Goal: Check status

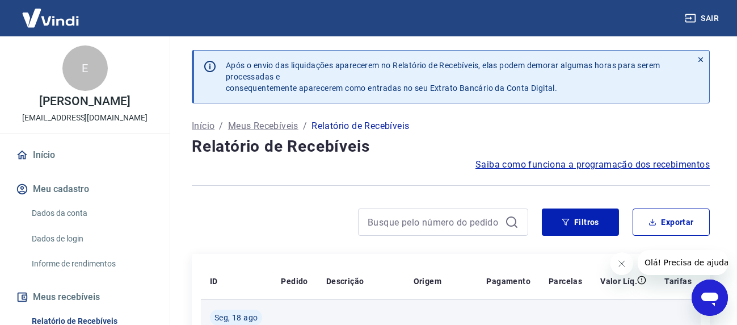
scroll to position [170, 0]
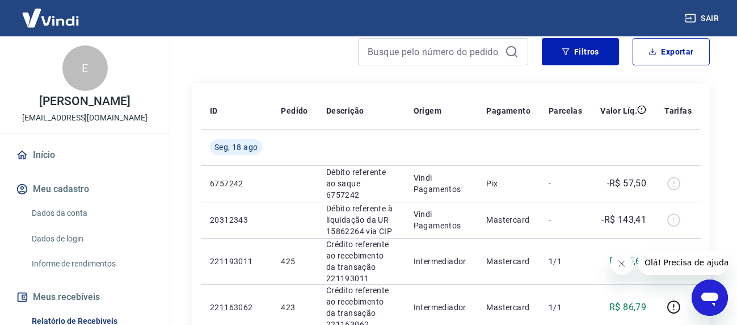
click at [624, 263] on icon "Fechar mensagem da empresa" at bounding box center [621, 262] width 9 height 9
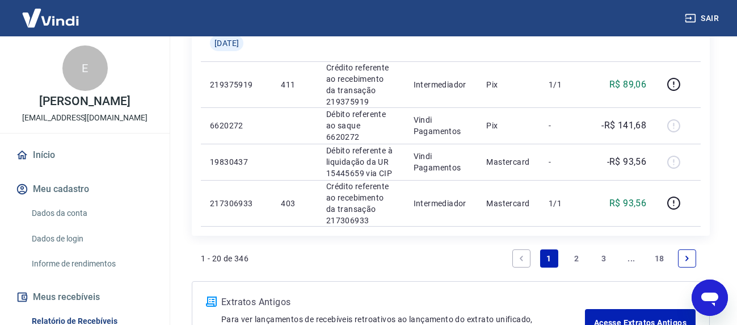
scroll to position [1362, 0]
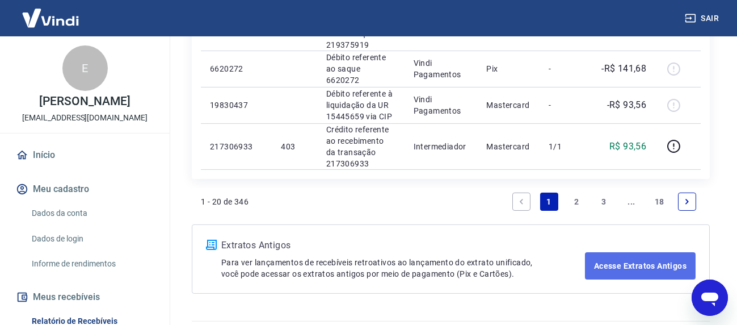
click at [614, 260] on link "Acesse Extratos Antigos" at bounding box center [640, 265] width 111 height 27
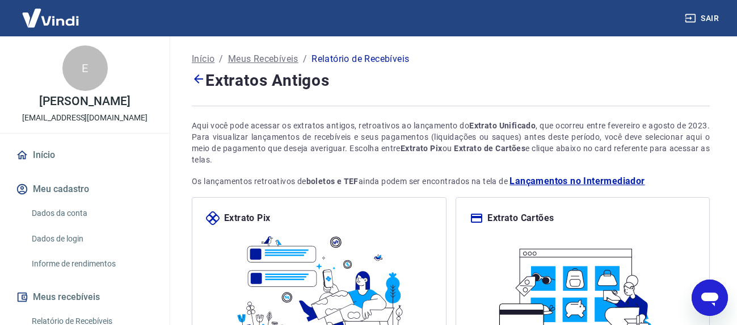
scroll to position [150, 0]
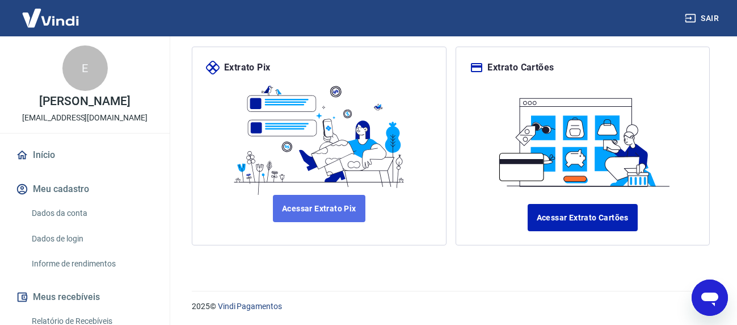
click at [326, 218] on link "Acessar Extrato Pix" at bounding box center [319, 208] width 92 height 27
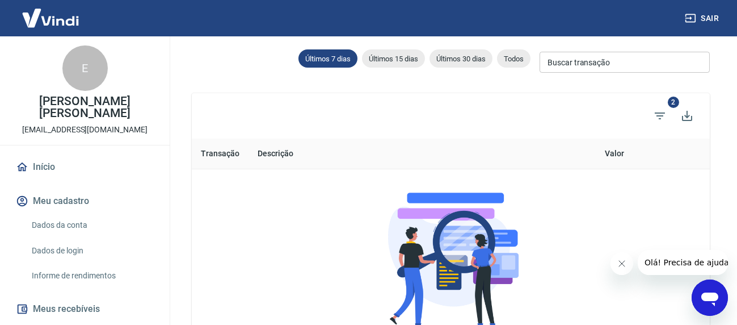
scroll to position [227, 0]
